Goal: Understand process/instructions: Learn how to perform a task or action

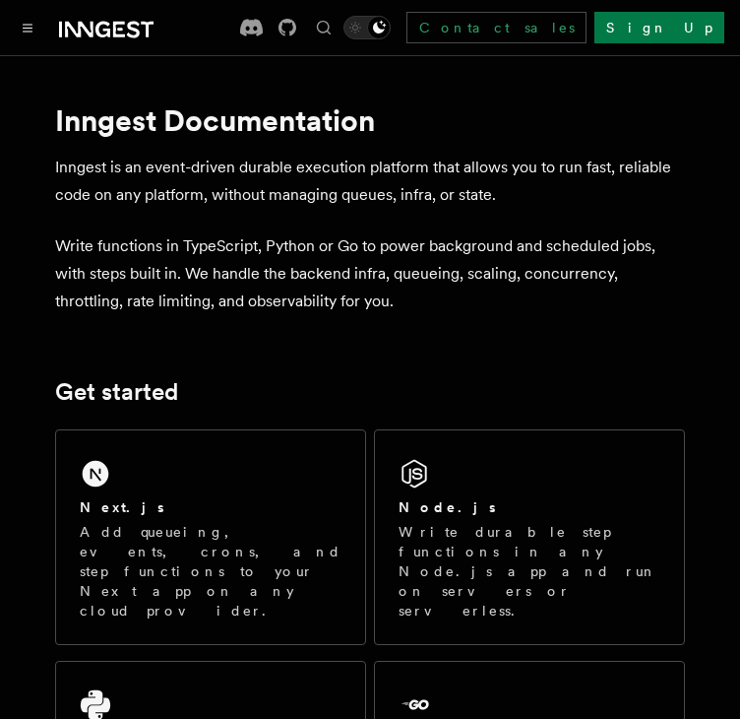
click at [268, 511] on div "Next.js" at bounding box center [211, 507] width 262 height 21
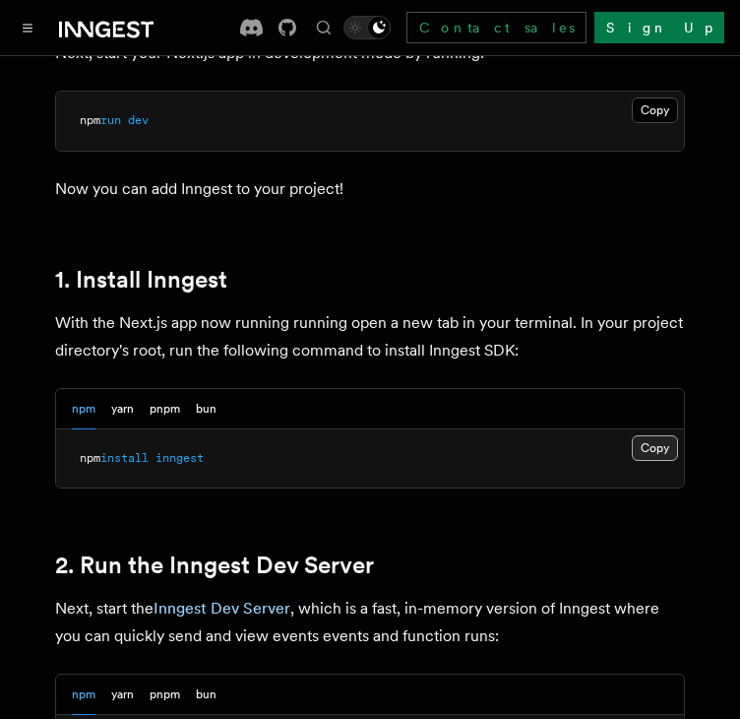
click at [645, 435] on button "Copy Copied" at bounding box center [655, 448] width 46 height 26
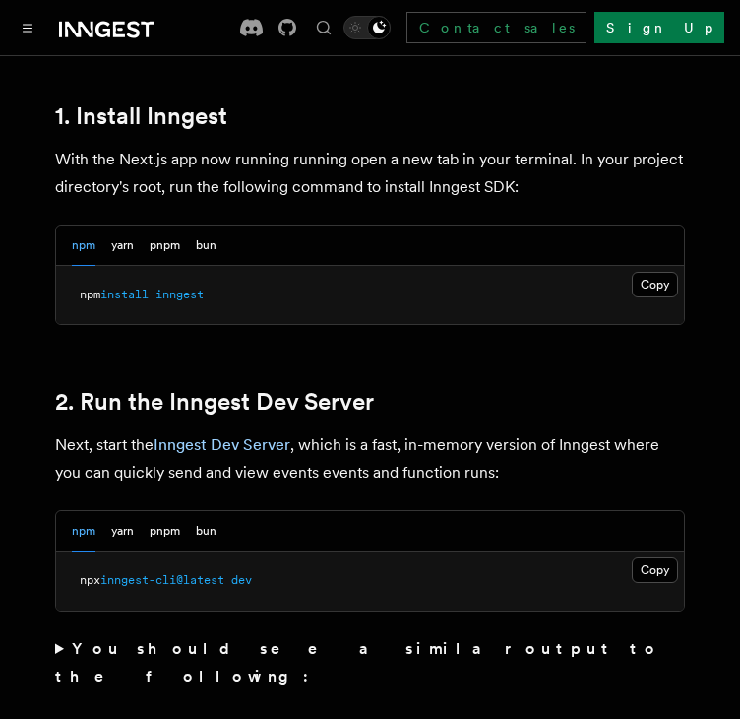
scroll to position [1181, 0]
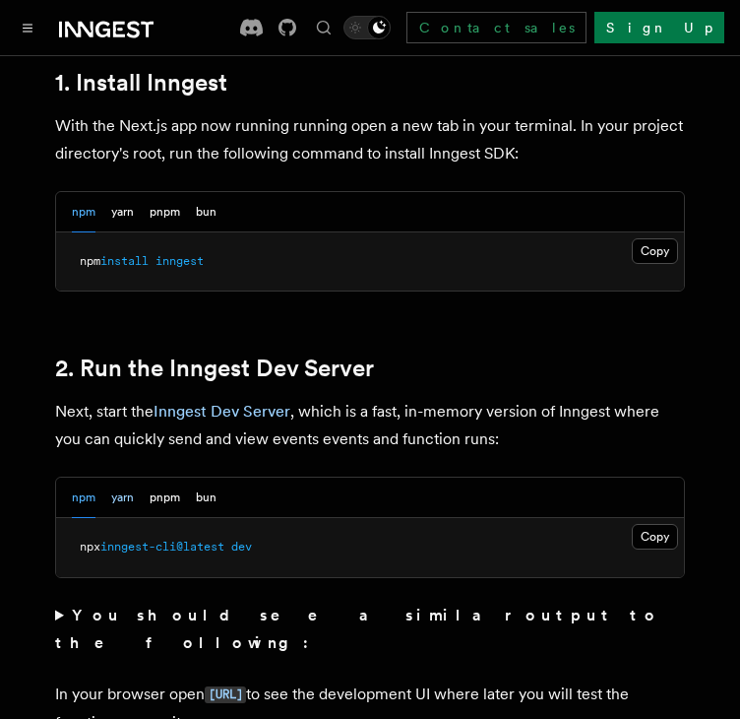
click at [134, 477] on button "yarn" at bounding box center [122, 497] width 23 height 40
click at [156, 477] on button "pnpm" at bounding box center [165, 497] width 31 height 40
click at [202, 477] on button "bun" at bounding box center [206, 497] width 21 height 40
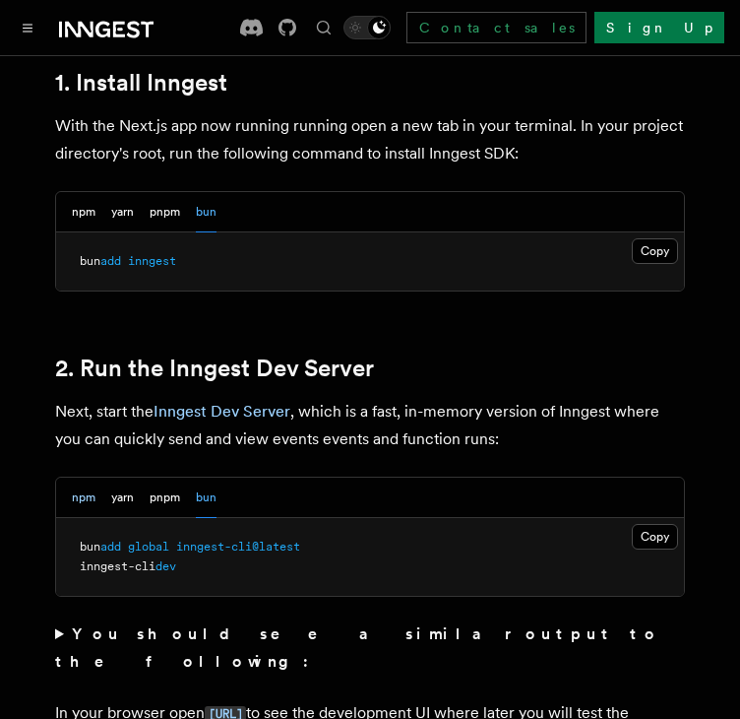
click at [77, 477] on button "npm" at bounding box center [84, 497] width 24 height 40
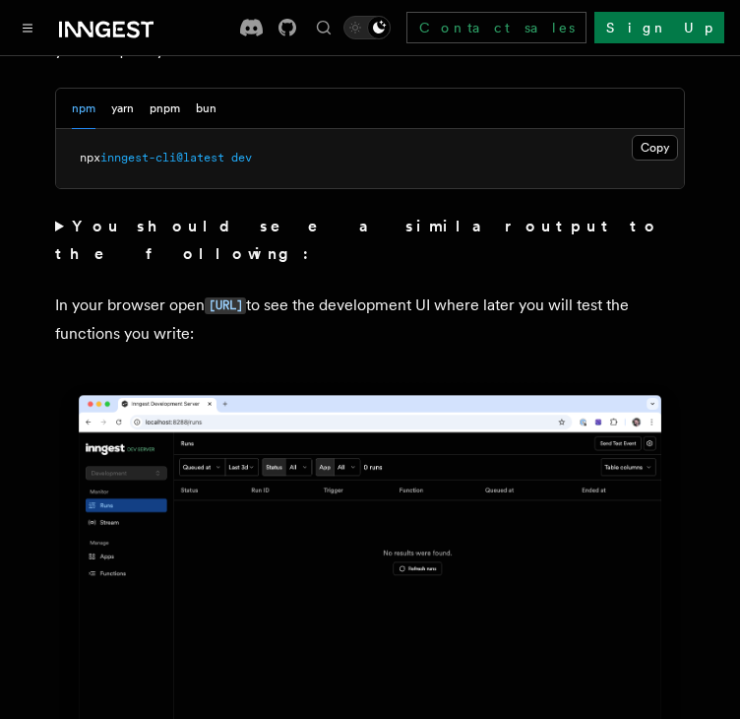
scroll to position [1378, 0]
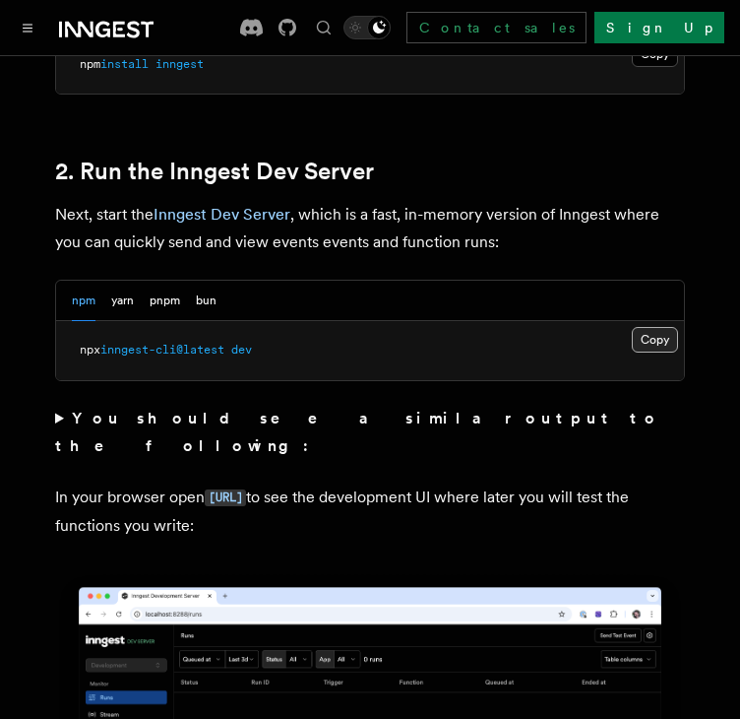
click at [635, 327] on button "Copy Copied" at bounding box center [655, 340] width 46 height 26
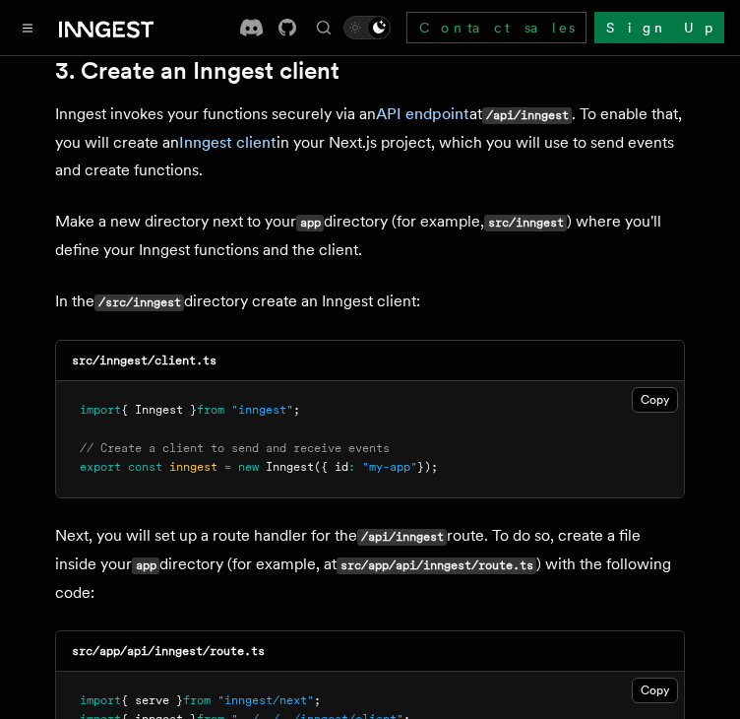
scroll to position [2363, 0]
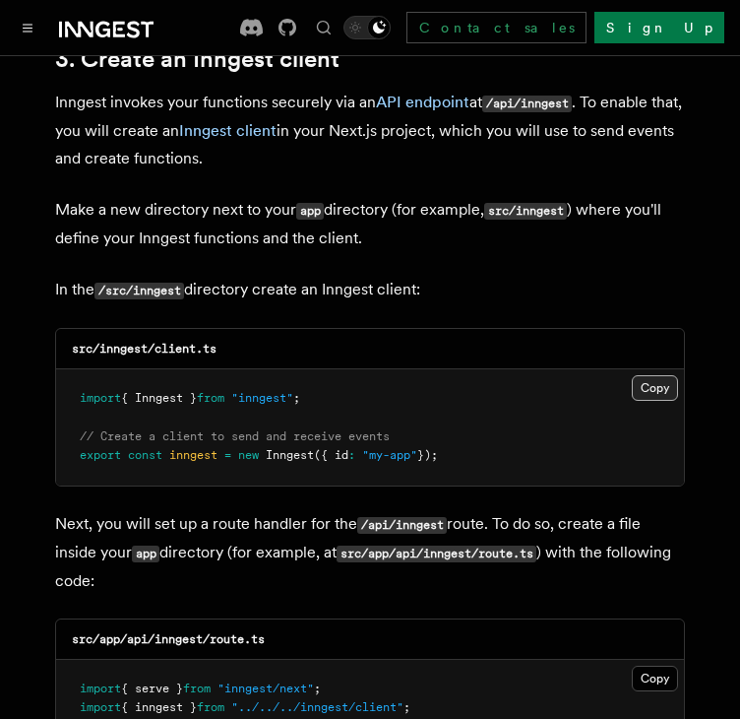
click at [644, 375] on button "Copy Copied" at bounding box center [655, 388] width 46 height 26
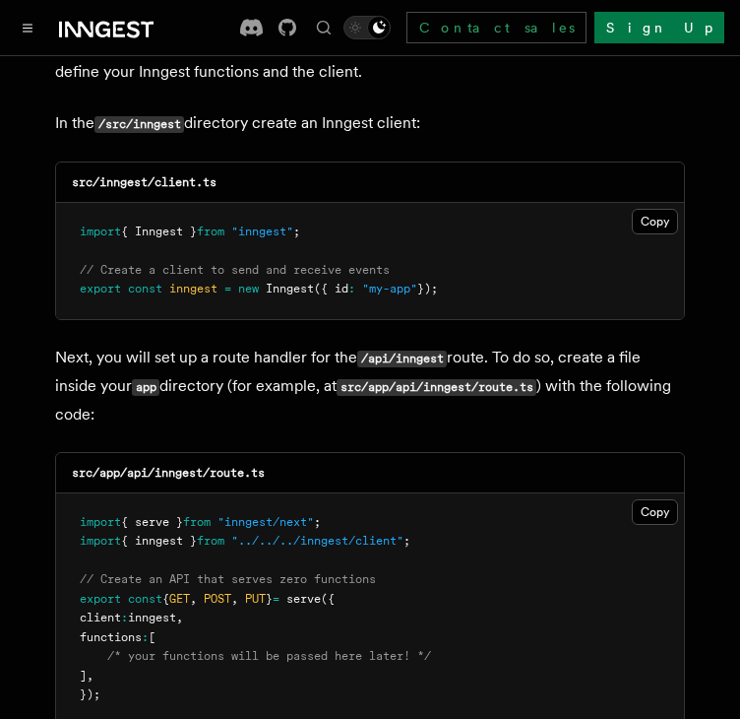
scroll to position [2560, 0]
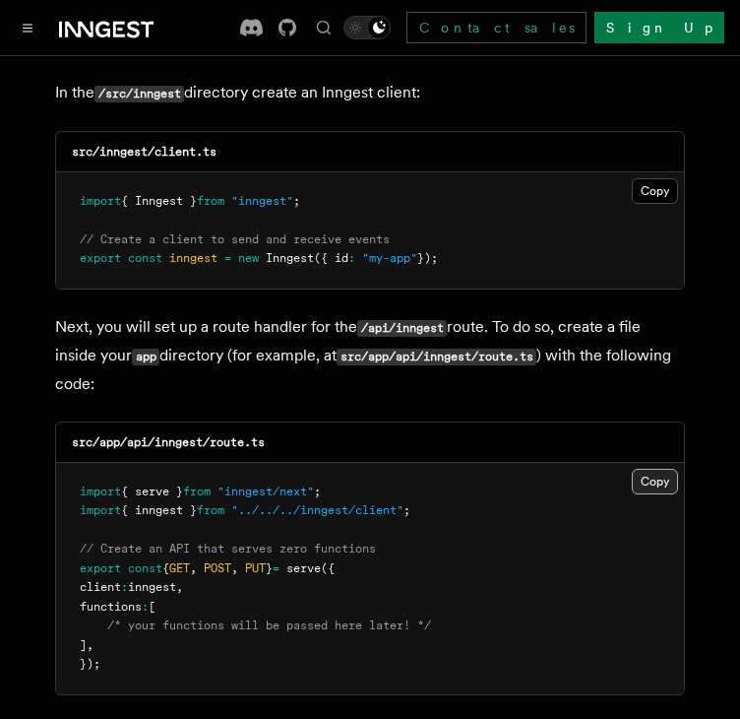
click at [643, 469] on button "Copy Copied" at bounding box center [655, 482] width 46 height 26
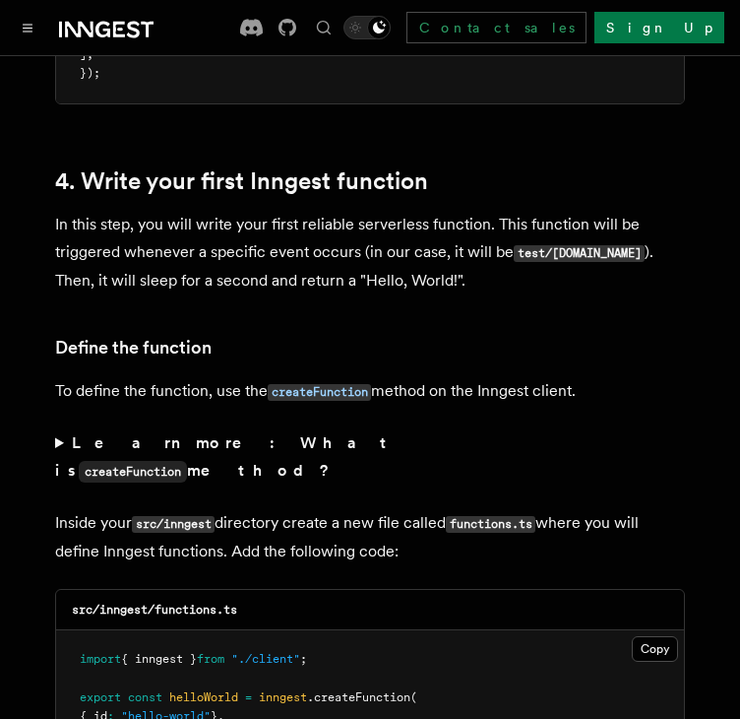
scroll to position [3544, 0]
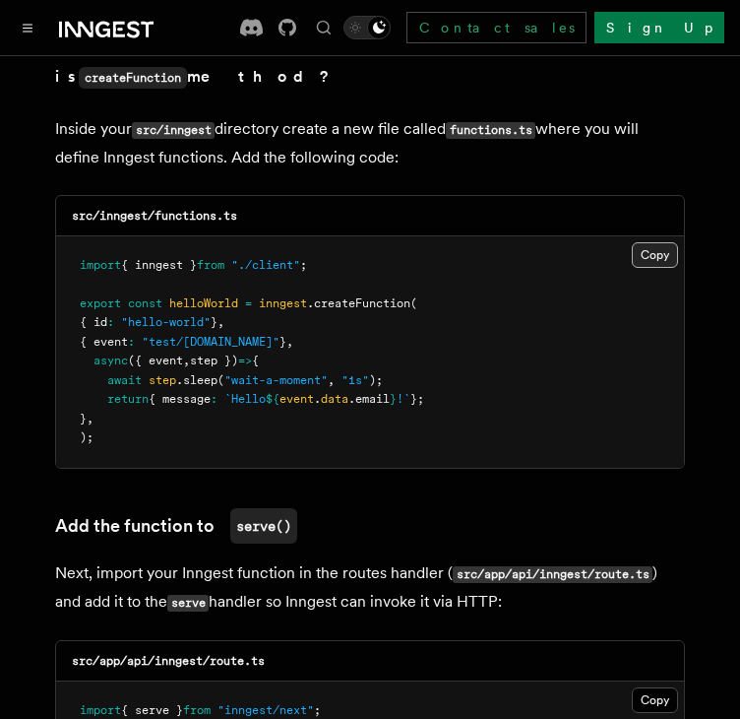
click at [643, 242] on button "Copy Copied" at bounding box center [655, 255] width 46 height 26
drag, startPoint x: 665, startPoint y: 166, endPoint x: 687, endPoint y: 159, distance: 23.7
click at [665, 242] on button "Copy Copied" at bounding box center [655, 255] width 46 height 26
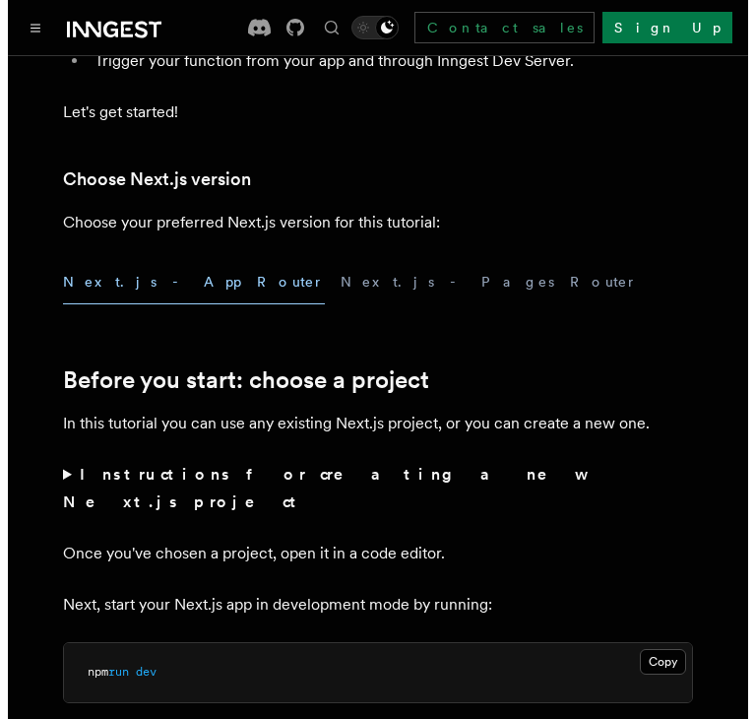
scroll to position [0, 0]
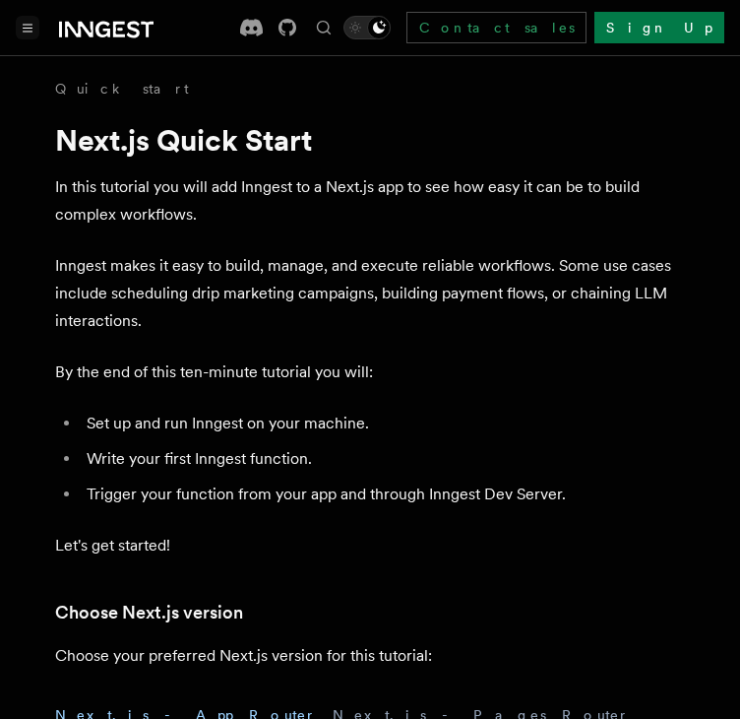
click at [23, 25] on icon "Toggle navigation" at bounding box center [28, 28] width 10 height 9
